Goal: Transaction & Acquisition: Purchase product/service

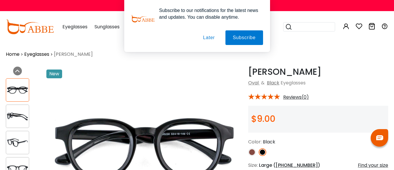
click at [0, 0] on button "Later" at bounding box center [0, 0] width 0 height 0
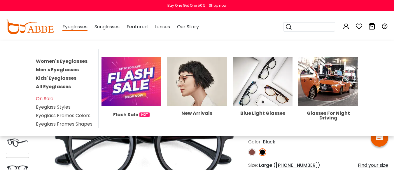
click at [71, 61] on link "Women's Eyeglasses" at bounding box center [62, 61] width 52 height 7
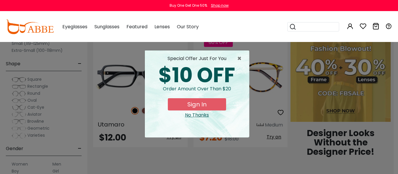
scroll to position [272, 0]
click at [394, 167] on div "× special offer just for you $10 OFF Order amount over than $20 Sign In No Than…" at bounding box center [199, 87] width 398 height 174
drag, startPoint x: 0, startPoint y: 0, endPoint x: 395, endPoint y: 167, distance: 428.9
click at [394, 167] on div "× special offer just for you $10 OFF Order amount over than $20 Sign In No Than…" at bounding box center [199, 87] width 398 height 174
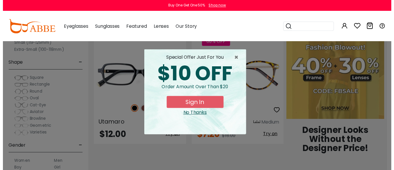
scroll to position [0, 0]
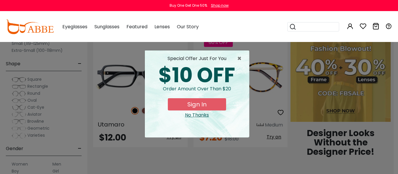
click at [201, 116] on div "No Thanks" at bounding box center [197, 115] width 95 height 7
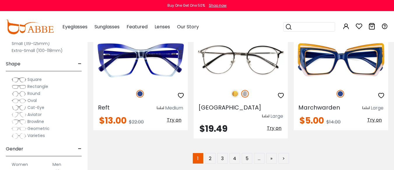
scroll to position [2724, 0]
